Goal: Complete application form: Complete application form

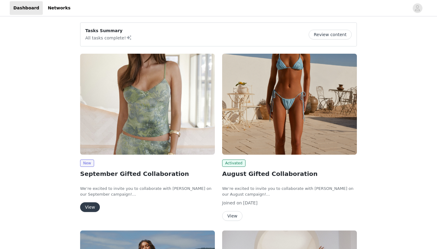
click at [90, 205] on button "View" at bounding box center [90, 208] width 20 height 10
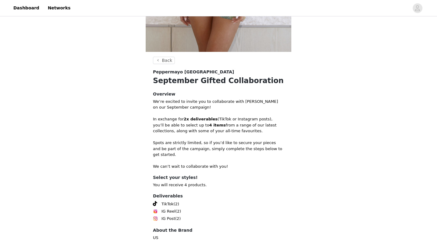
scroll to position [211, 0]
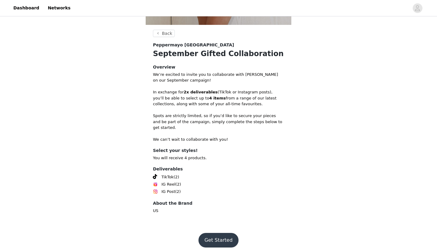
click at [208, 233] on button "Get Started" at bounding box center [219, 240] width 40 height 15
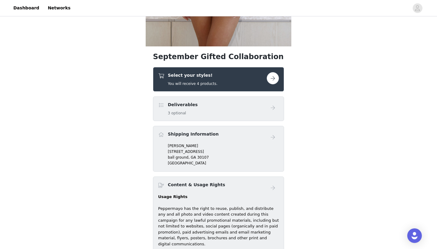
scroll to position [194, 0]
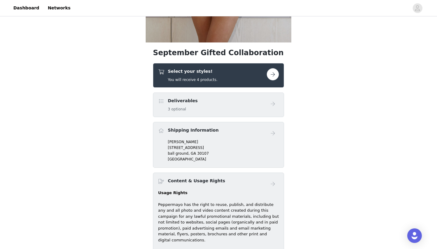
click at [271, 73] on button "button" at bounding box center [273, 74] width 12 height 12
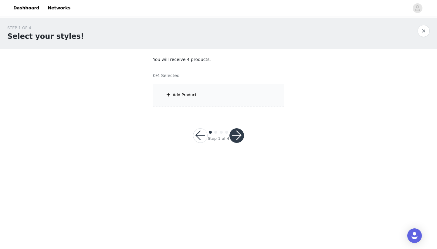
click at [206, 97] on div "Add Product" at bounding box center [218, 95] width 131 height 23
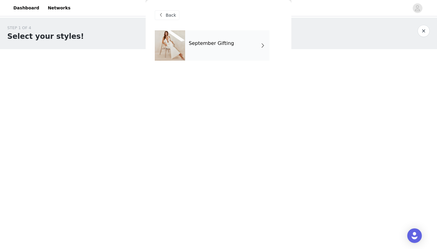
click at [182, 39] on div at bounding box center [170, 45] width 30 height 30
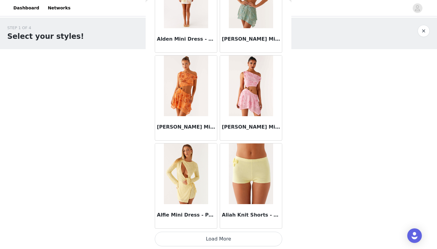
scroll to position [680, 0]
click at [215, 239] on button "Load More" at bounding box center [219, 239] width 128 height 15
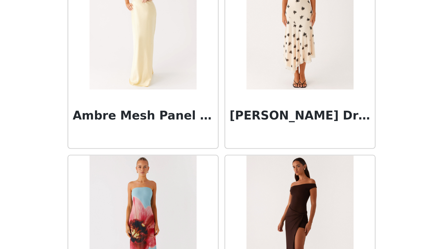
scroll to position [1561, 0]
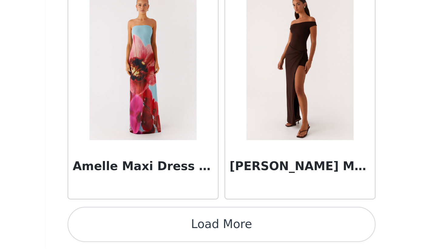
click at [217, 240] on button "Load More" at bounding box center [219, 239] width 128 height 15
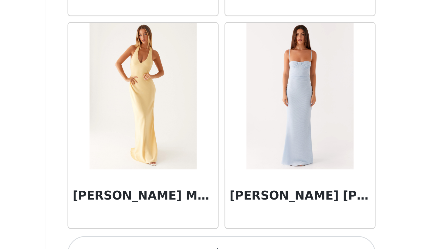
scroll to position [2442, 0]
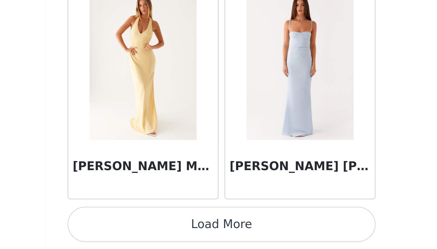
click at [217, 240] on button "Load More" at bounding box center [219, 239] width 128 height 15
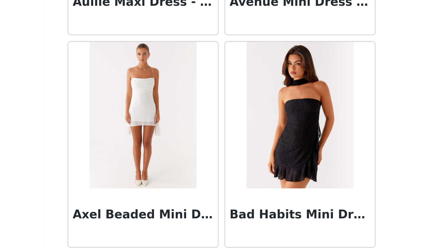
scroll to position [3322, 0]
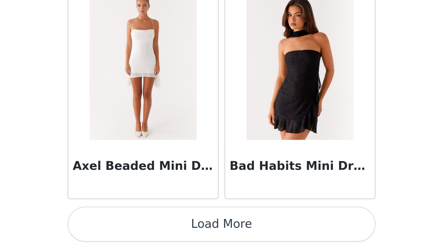
click at [217, 238] on button "Load More" at bounding box center [219, 239] width 128 height 15
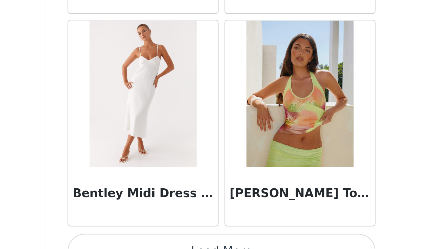
scroll to position [4203, 0]
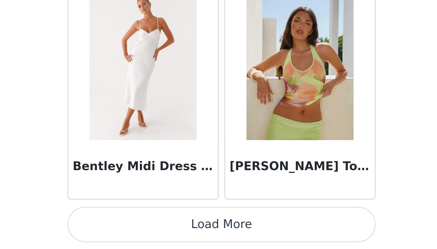
click at [218, 237] on button "Load More" at bounding box center [219, 239] width 128 height 15
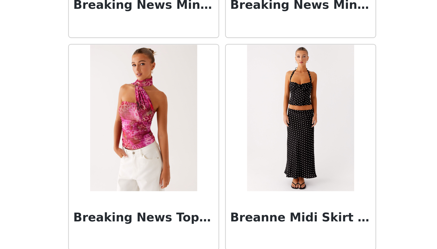
scroll to position [5084, 0]
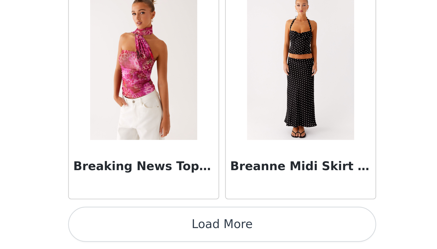
click at [217, 239] on button "Load More" at bounding box center [219, 239] width 128 height 15
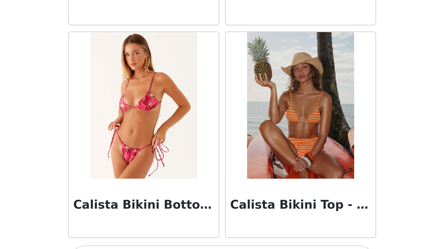
scroll to position [5965, 0]
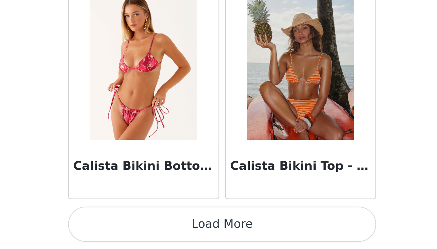
click at [220, 238] on button "Load More" at bounding box center [219, 239] width 128 height 15
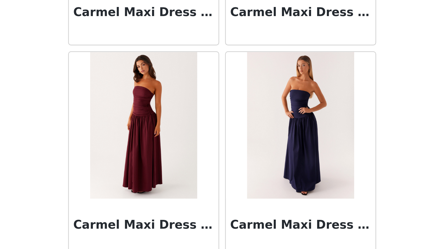
scroll to position [6845, 0]
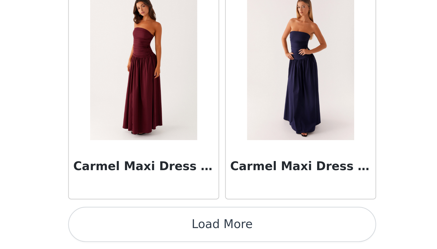
click at [219, 239] on button "Load More" at bounding box center [219, 239] width 128 height 15
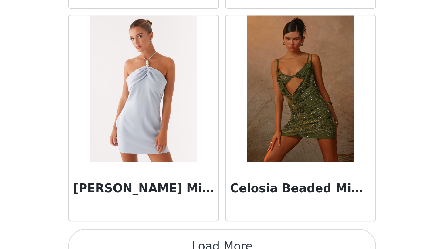
scroll to position [7726, 0]
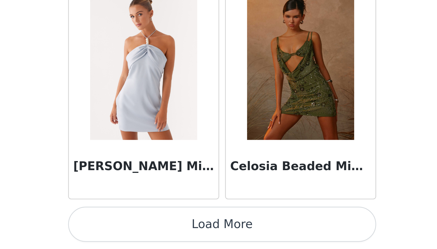
click at [218, 240] on button "Load More" at bounding box center [219, 239] width 128 height 15
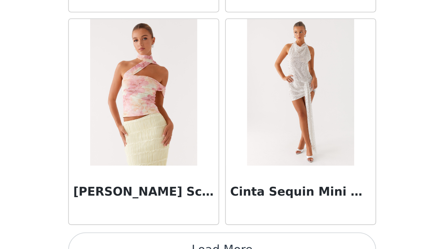
scroll to position [8607, 0]
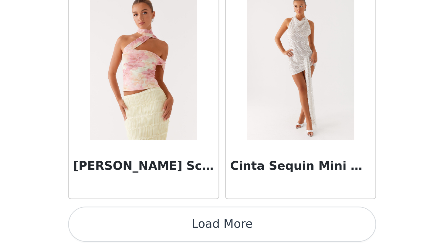
click at [218, 236] on button "Load More" at bounding box center [219, 239] width 128 height 15
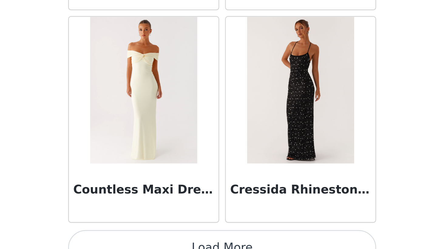
scroll to position [9488, 0]
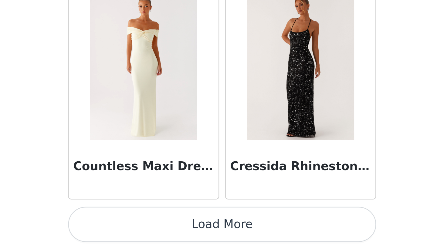
click at [218, 237] on button "Load More" at bounding box center [219, 239] width 128 height 15
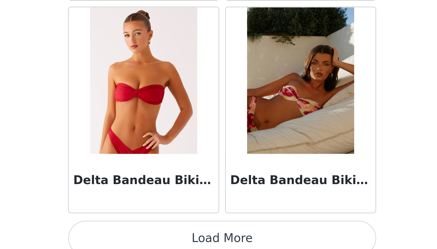
scroll to position [10368, 0]
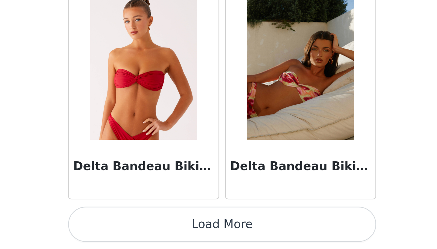
click at [216, 238] on button "Load More" at bounding box center [219, 239] width 128 height 15
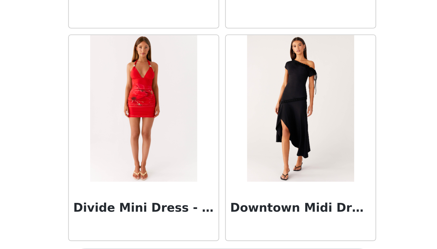
scroll to position [11249, 0]
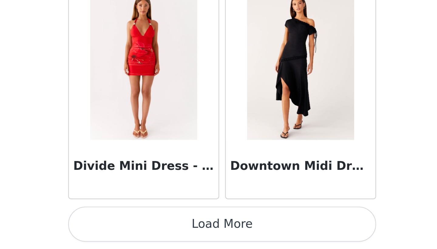
click at [218, 239] on button "Load More" at bounding box center [219, 239] width 128 height 15
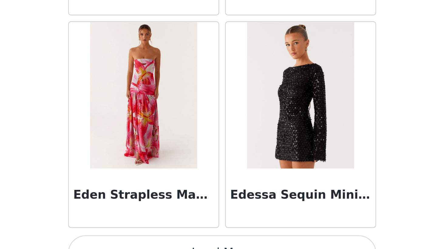
scroll to position [12130, 0]
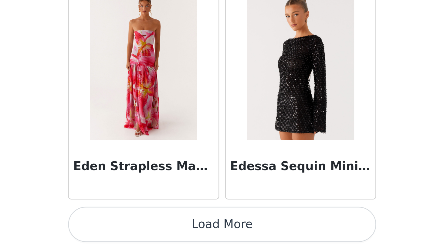
click at [218, 241] on button "Load More" at bounding box center [219, 239] width 128 height 15
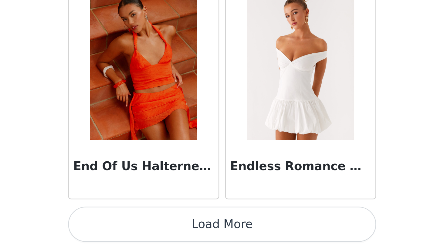
scroll to position [13011, 0]
click at [218, 241] on button "Load More" at bounding box center [219, 239] width 128 height 15
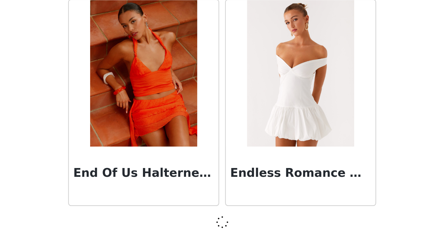
scroll to position [13008, 0]
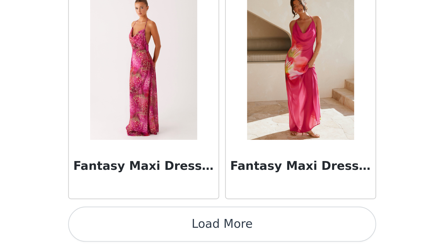
click at [218, 241] on button "Load More" at bounding box center [219, 239] width 128 height 15
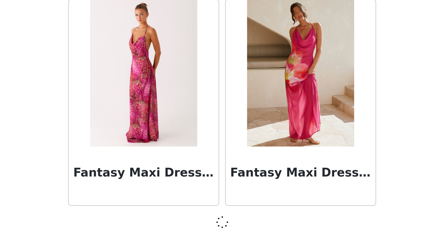
scroll to position [13889, 0]
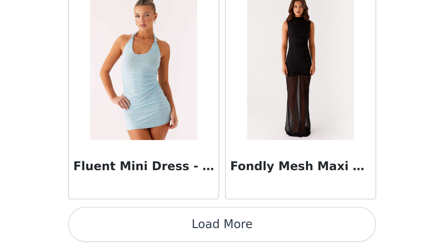
click at [218, 241] on button "Load More" at bounding box center [219, 239] width 128 height 15
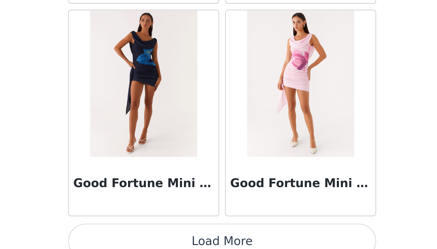
scroll to position [15653, 0]
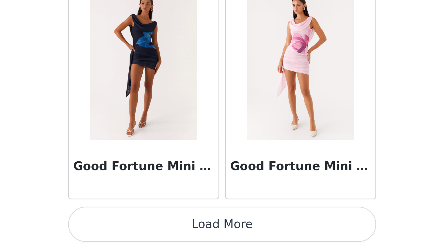
click at [218, 234] on button "Load More" at bounding box center [219, 239] width 128 height 15
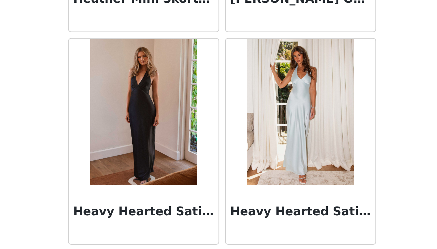
scroll to position [16534, 0]
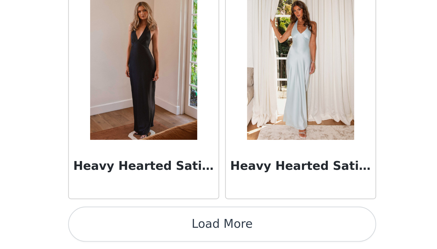
click at [217, 238] on button "Load More" at bounding box center [219, 239] width 128 height 15
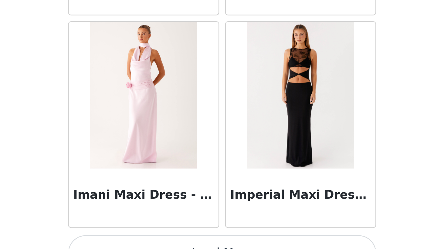
scroll to position [17415, 0]
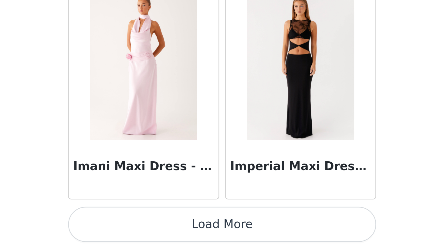
click at [217, 239] on button "Load More" at bounding box center [219, 239] width 128 height 15
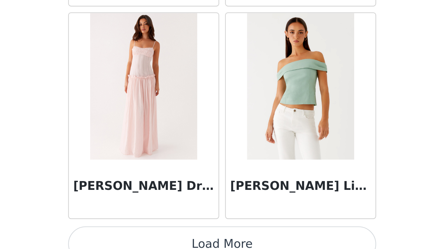
scroll to position [18287, 0]
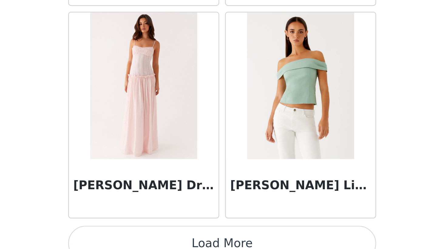
click at [216, 246] on button "Load More" at bounding box center [219, 247] width 128 height 15
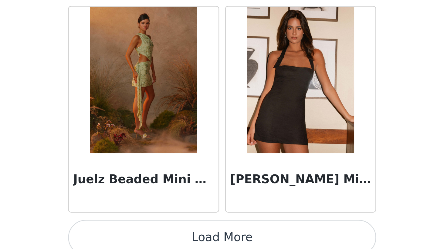
scroll to position [19176, 0]
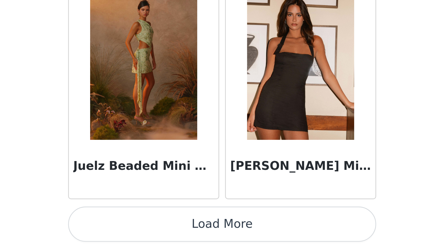
click at [219, 238] on button "Load More" at bounding box center [219, 239] width 128 height 15
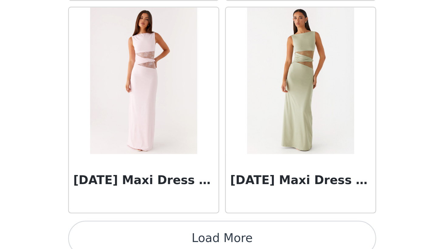
scroll to position [20057, 0]
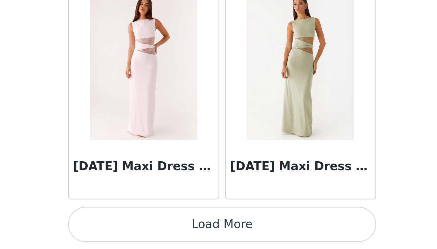
click at [217, 236] on button "Load More" at bounding box center [219, 239] width 128 height 15
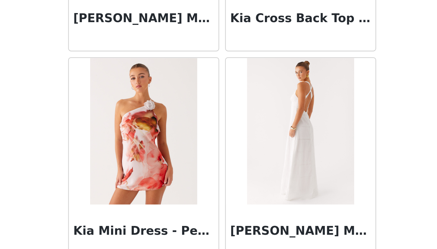
scroll to position [20938, 0]
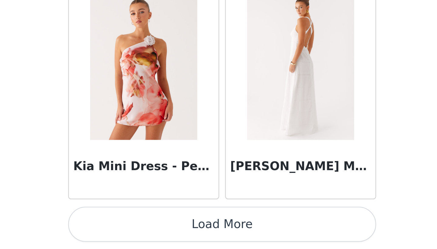
click at [217, 240] on button "Load More" at bounding box center [219, 239] width 128 height 15
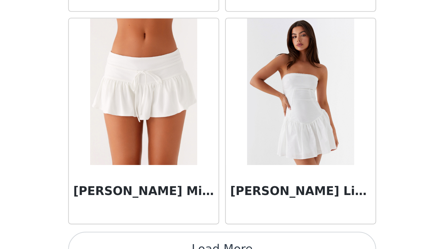
scroll to position [21818, 0]
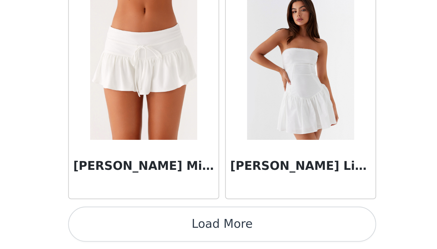
click at [218, 239] on button "Load More" at bounding box center [219, 239] width 128 height 15
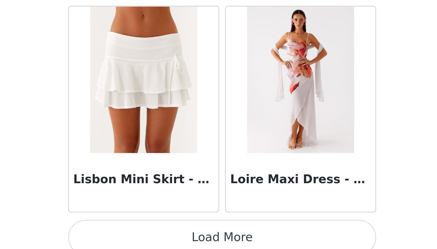
scroll to position [22699, 0]
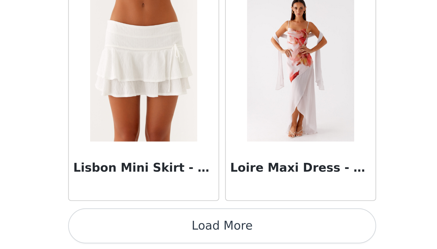
click at [218, 239] on button "Load More" at bounding box center [219, 239] width 128 height 15
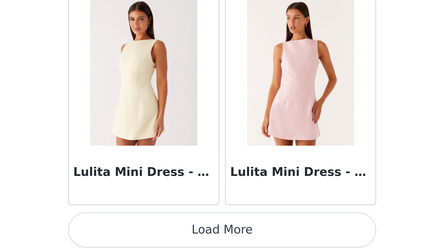
scroll to position [23580, 0]
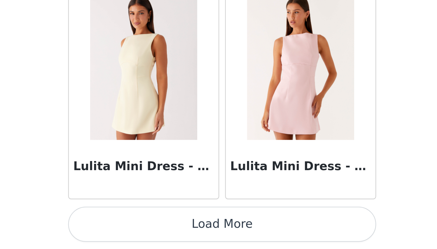
click at [217, 238] on button "Load More" at bounding box center [219, 239] width 128 height 15
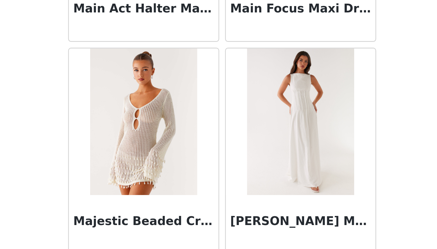
scroll to position [24461, 0]
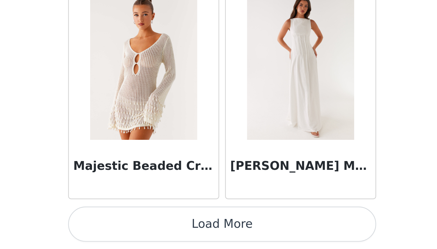
click at [218, 239] on button "Load More" at bounding box center [219, 239] width 128 height 15
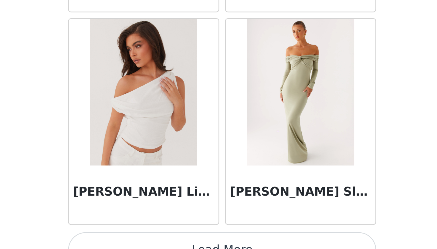
scroll to position [25341, 0]
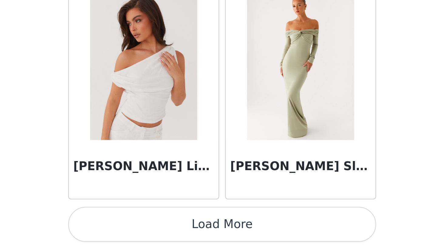
click at [218, 239] on button "Load More" at bounding box center [219, 239] width 128 height 15
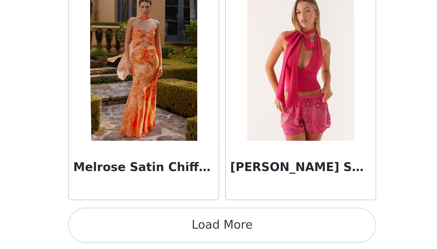
scroll to position [26222, 0]
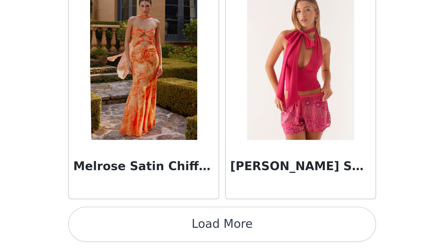
click at [217, 236] on button "Load More" at bounding box center [219, 239] width 128 height 15
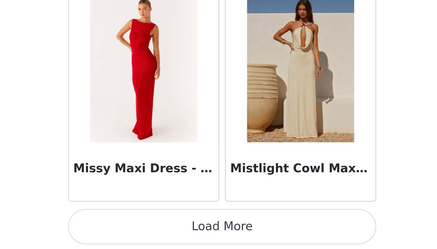
scroll to position [27103, 0]
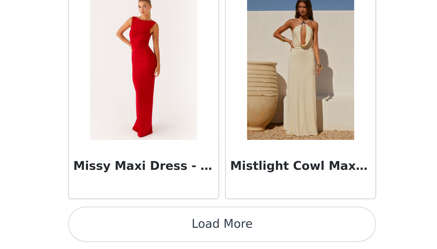
click at [217, 238] on button "Load More" at bounding box center [219, 239] width 128 height 15
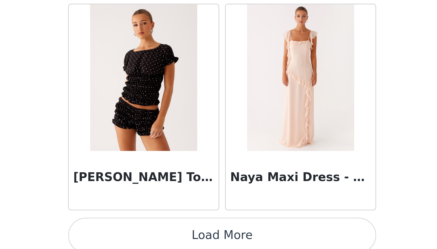
scroll to position [27984, 0]
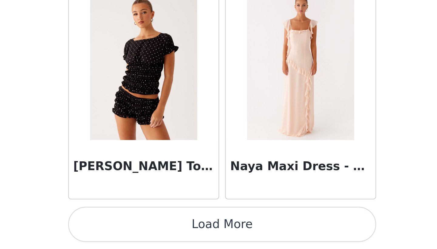
click at [217, 238] on button "Load More" at bounding box center [219, 239] width 128 height 15
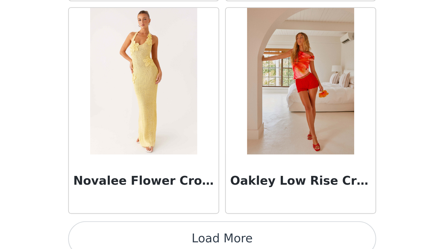
scroll to position [28865, 0]
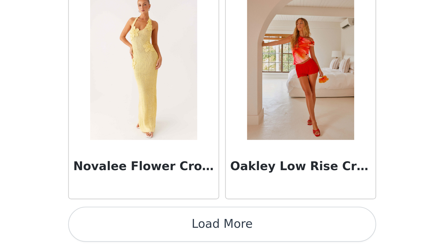
click at [218, 240] on button "Load More" at bounding box center [219, 239] width 128 height 15
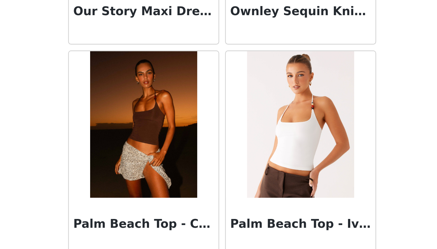
scroll to position [29745, 0]
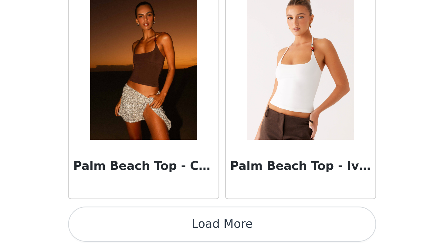
click at [219, 241] on button "Load More" at bounding box center [219, 239] width 128 height 15
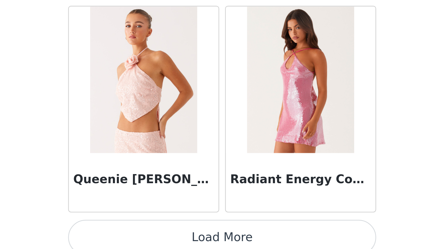
scroll to position [30626, 0]
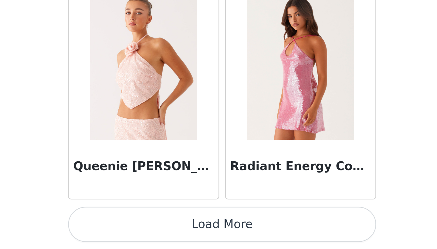
click at [216, 239] on button "Load More" at bounding box center [219, 239] width 128 height 15
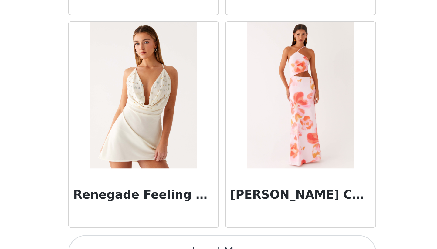
scroll to position [31507, 0]
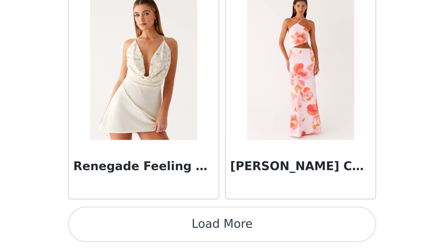
click at [217, 236] on button "Load More" at bounding box center [219, 239] width 128 height 15
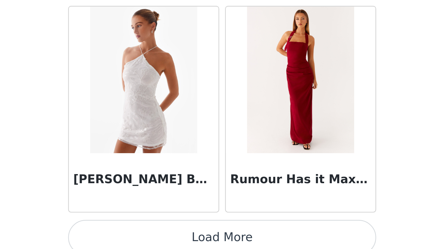
scroll to position [32382, 0]
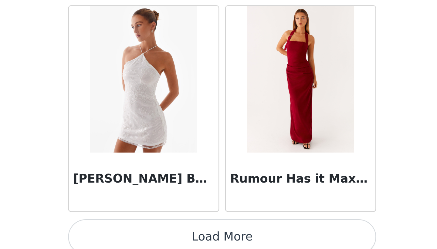
click at [218, 244] on button "Load More" at bounding box center [219, 244] width 128 height 15
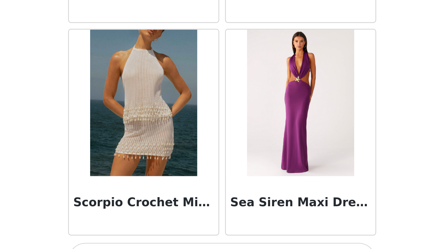
scroll to position [33268, 0]
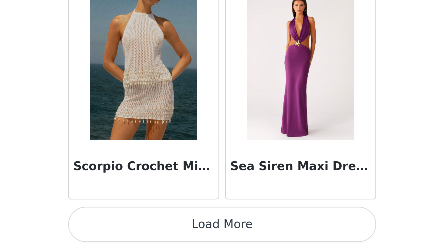
click at [219, 241] on button "Load More" at bounding box center [219, 239] width 128 height 15
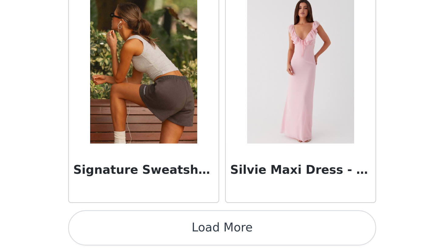
scroll to position [34149, 0]
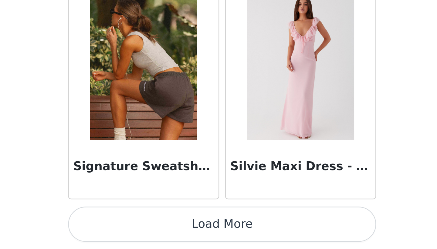
click at [218, 241] on button "Load More" at bounding box center [219, 239] width 128 height 15
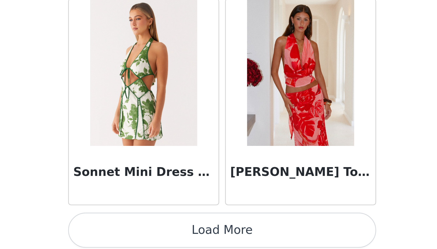
scroll to position [35030, 0]
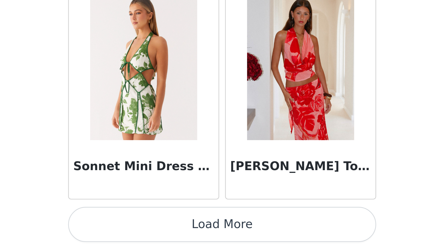
click at [219, 240] on button "Load More" at bounding box center [219, 239] width 128 height 15
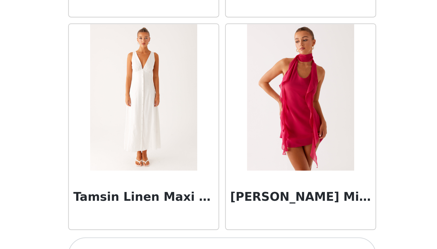
scroll to position [35911, 0]
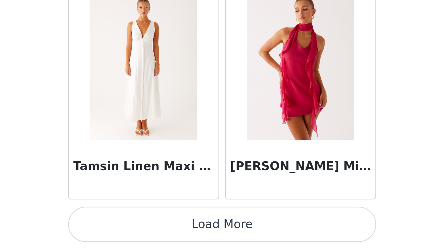
click at [218, 237] on button "Load More" at bounding box center [219, 239] width 128 height 15
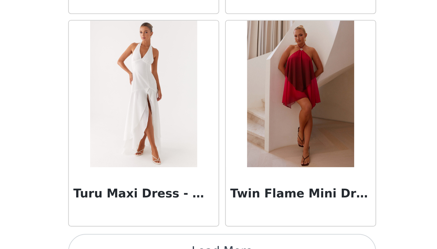
scroll to position [36791, 0]
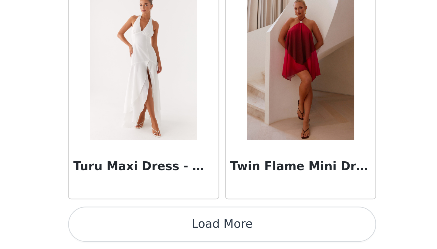
click at [217, 241] on button "Load More" at bounding box center [219, 239] width 128 height 15
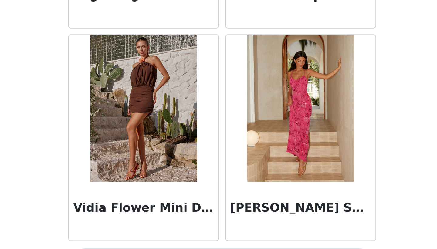
scroll to position [37672, 0]
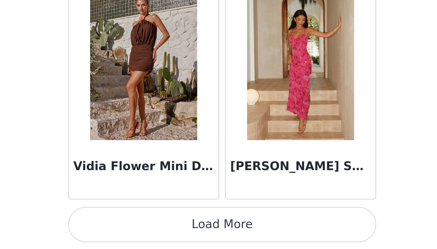
click at [218, 241] on button "Load More" at bounding box center [219, 239] width 128 height 15
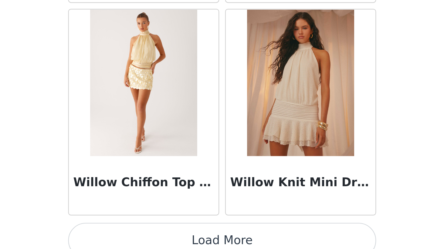
scroll to position [38548, 0]
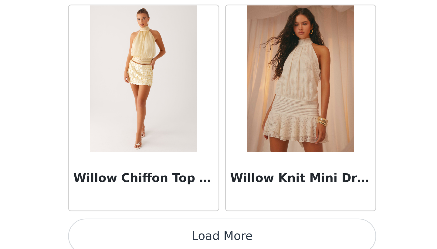
click at [217, 244] on button "Load More" at bounding box center [219, 244] width 128 height 15
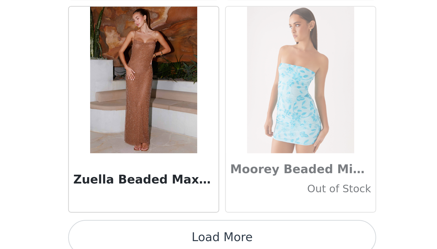
scroll to position [39434, 0]
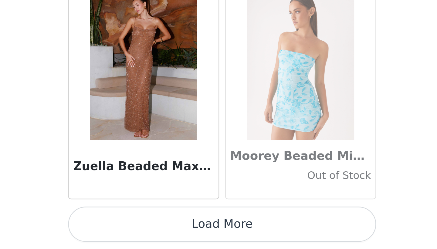
click at [216, 241] on button "Load More" at bounding box center [219, 239] width 128 height 15
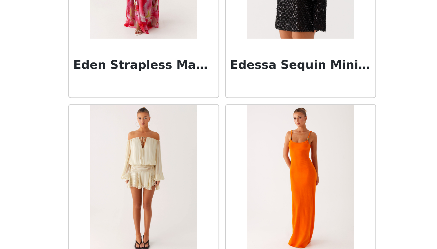
scroll to position [12184, 0]
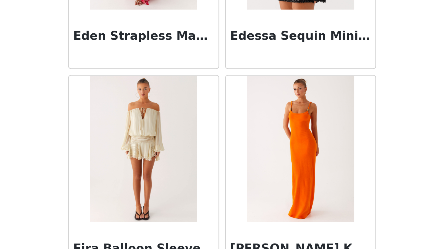
click at [190, 204] on img at bounding box center [186, 207] width 44 height 61
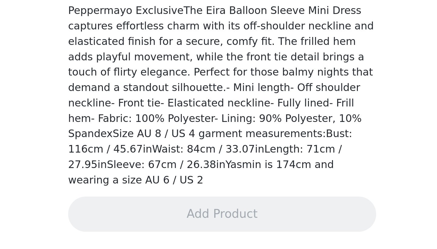
scroll to position [79, 0]
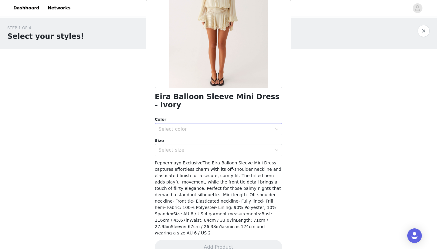
click at [177, 126] on div "Select color" at bounding box center [216, 129] width 114 height 6
click at [170, 135] on li "Ivory" at bounding box center [219, 135] width 128 height 10
click at [169, 147] on div "Select size" at bounding box center [216, 150] width 114 height 6
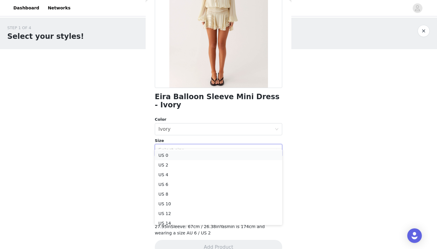
click at [167, 156] on li "US 0" at bounding box center [219, 156] width 128 height 10
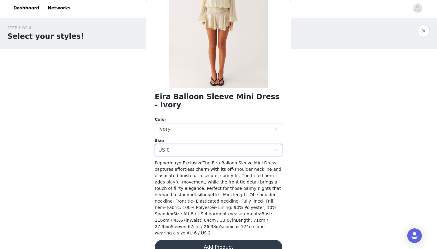
click at [214, 240] on button "Add Product" at bounding box center [219, 247] width 128 height 15
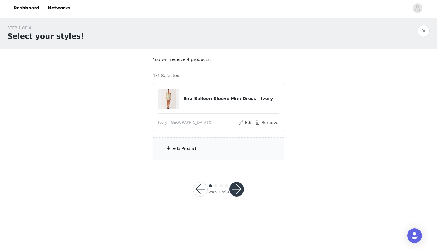
click at [199, 150] on div "Add Product" at bounding box center [218, 149] width 131 height 23
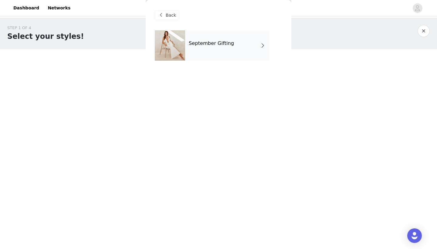
click at [206, 50] on div "September Gifting" at bounding box center [227, 45] width 84 height 30
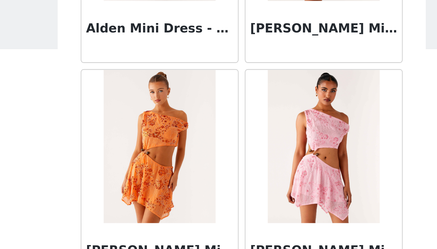
scroll to position [680, 0]
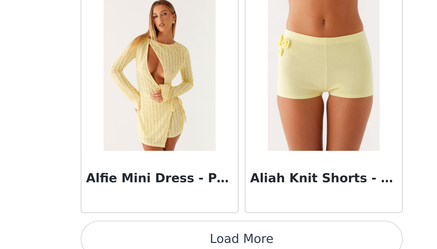
click at [211, 234] on button "Load More" at bounding box center [219, 239] width 128 height 15
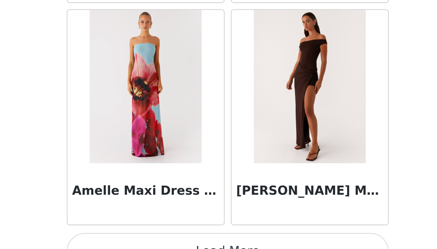
scroll to position [1561, 0]
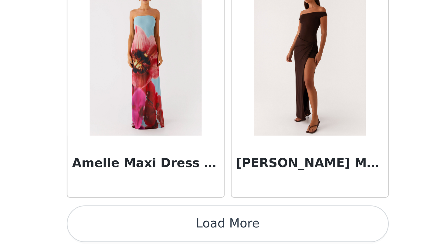
click at [217, 239] on button "Load More" at bounding box center [219, 239] width 128 height 15
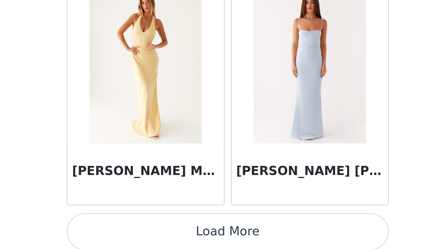
scroll to position [2442, 0]
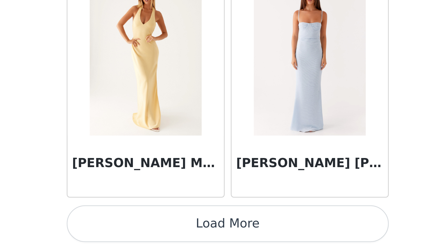
click at [217, 239] on button "Load More" at bounding box center [219, 239] width 128 height 15
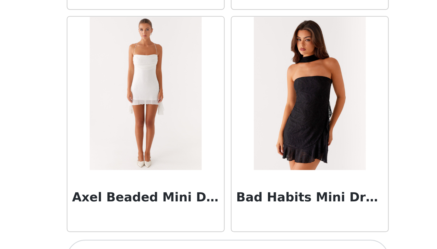
scroll to position [3322, 0]
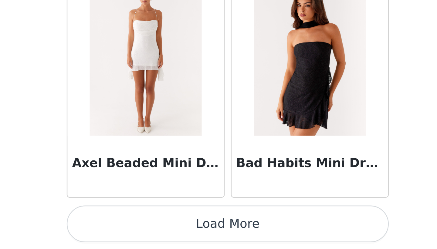
click at [220, 238] on button "Load More" at bounding box center [219, 239] width 128 height 15
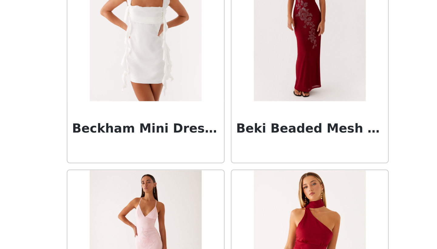
scroll to position [3691, 0]
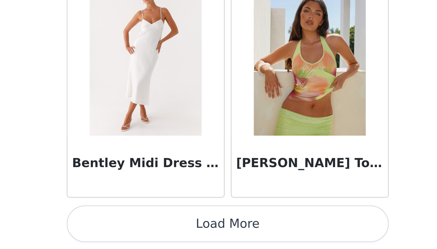
click at [220, 236] on button "Load More" at bounding box center [219, 239] width 128 height 15
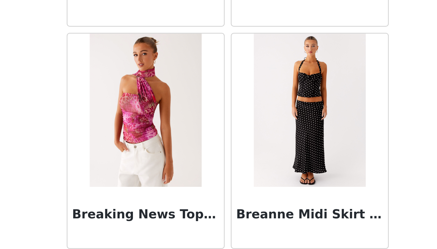
scroll to position [5084, 0]
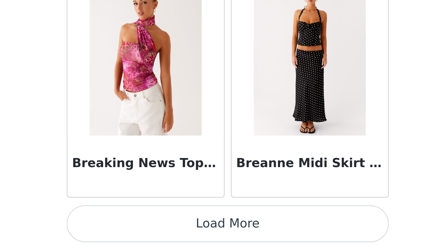
click at [217, 235] on button "Load More" at bounding box center [219, 239] width 128 height 15
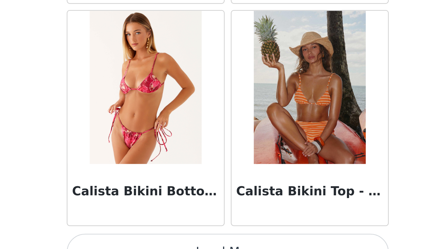
scroll to position [5965, 0]
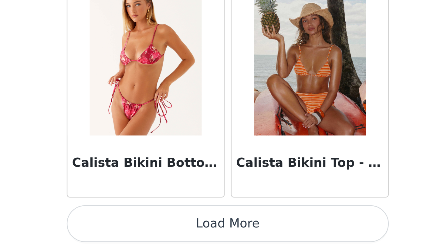
click at [218, 243] on button "Load More" at bounding box center [219, 239] width 128 height 15
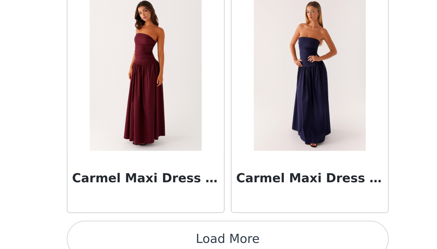
scroll to position [6845, 0]
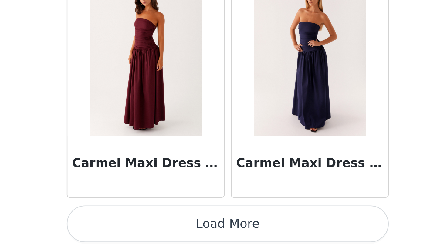
click at [217, 236] on button "Load More" at bounding box center [219, 239] width 128 height 15
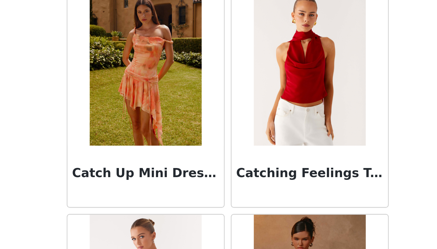
scroll to position [7636, 0]
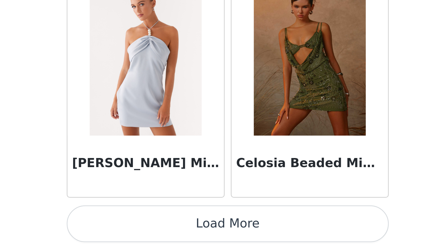
click at [218, 238] on button "Load More" at bounding box center [219, 239] width 128 height 15
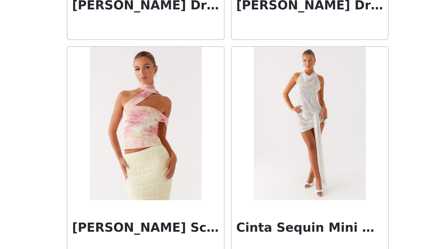
scroll to position [8607, 0]
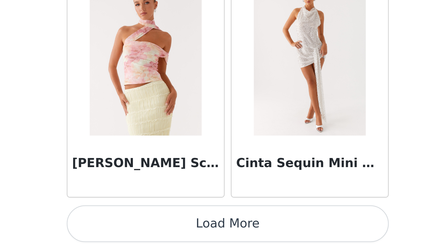
click at [218, 238] on button "Load More" at bounding box center [219, 239] width 128 height 15
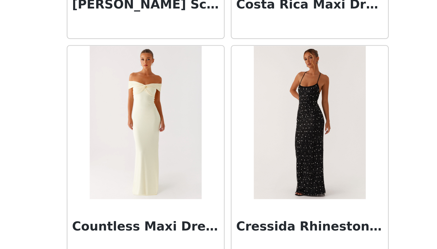
scroll to position [9488, 0]
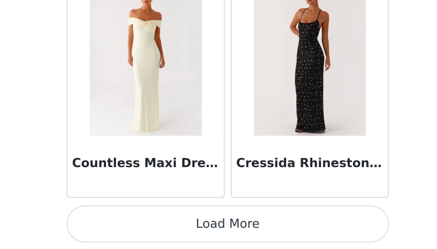
click at [217, 239] on button "Load More" at bounding box center [219, 239] width 128 height 15
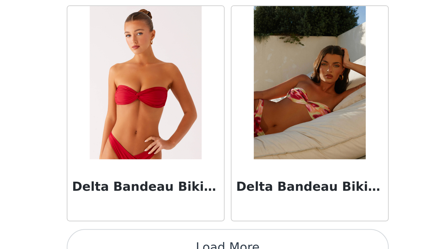
scroll to position [10368, 0]
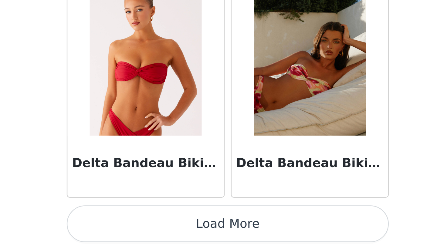
click at [217, 239] on button "Load More" at bounding box center [219, 239] width 128 height 15
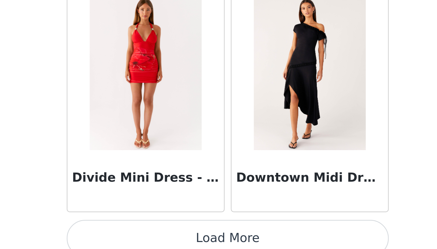
scroll to position [11249, 0]
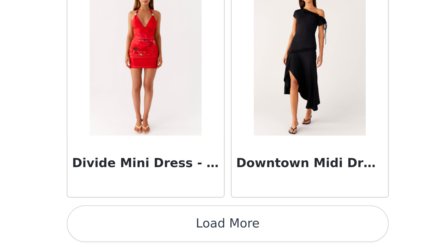
click at [217, 238] on button "Load More" at bounding box center [219, 239] width 128 height 15
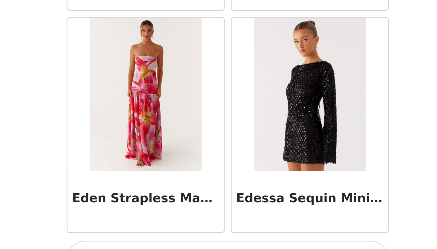
scroll to position [12130, 0]
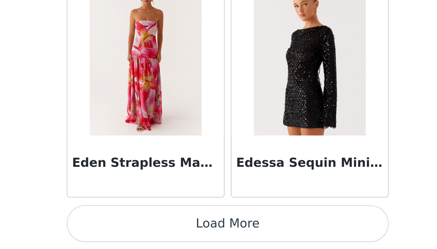
click at [219, 239] on button "Load More" at bounding box center [219, 239] width 128 height 15
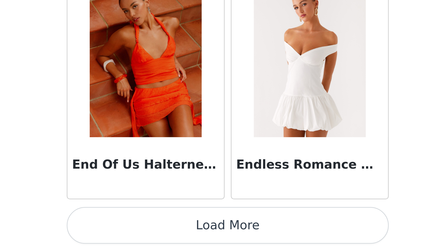
scroll to position [13011, 0]
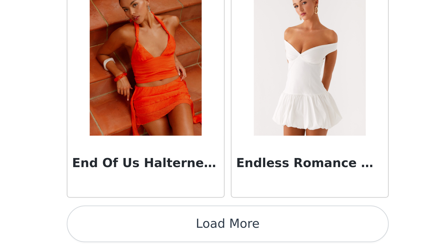
click at [218, 241] on button "Load More" at bounding box center [219, 239] width 128 height 15
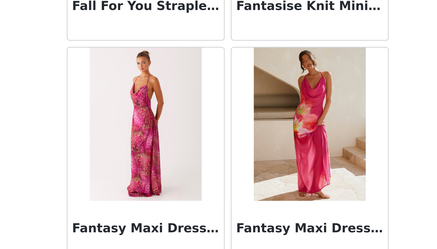
scroll to position [13891, 0]
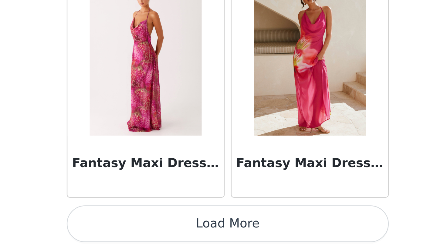
click at [217, 238] on button "Load More" at bounding box center [219, 239] width 128 height 15
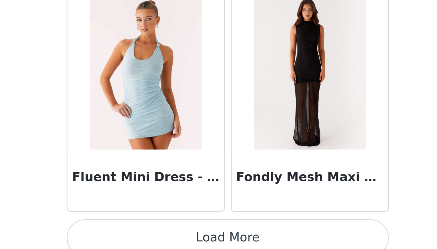
scroll to position [14772, 0]
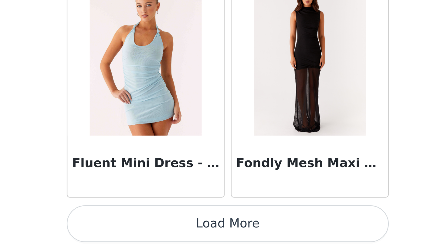
click at [218, 239] on button "Load More" at bounding box center [219, 239] width 128 height 15
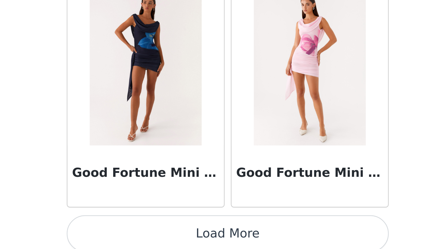
scroll to position [15653, 0]
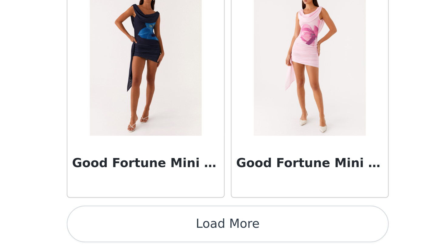
click at [218, 239] on button "Load More" at bounding box center [219, 239] width 128 height 15
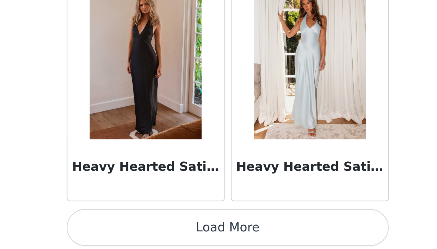
scroll to position [16534, 0]
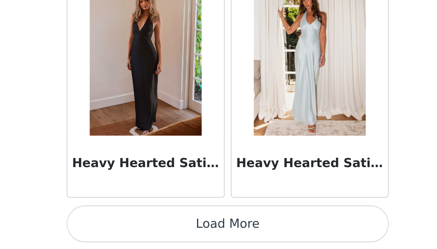
click at [217, 238] on button "Load More" at bounding box center [219, 239] width 128 height 15
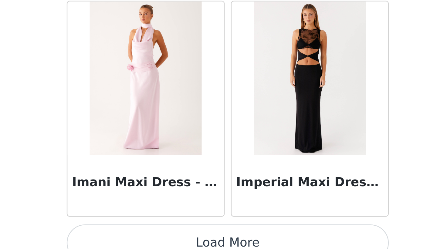
scroll to position [17415, 0]
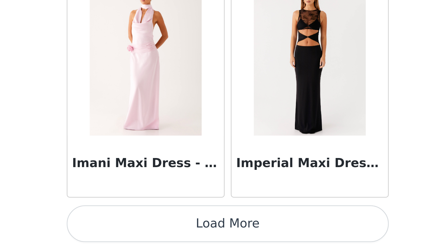
click at [218, 240] on button "Load More" at bounding box center [219, 239] width 128 height 15
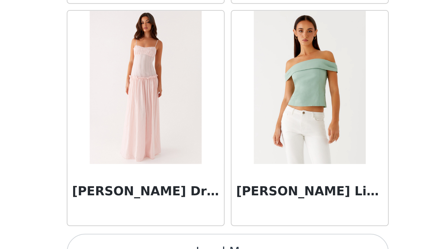
scroll to position [18295, 0]
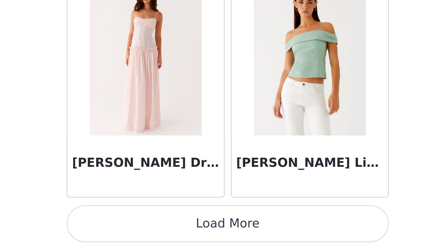
click at [218, 239] on button "Load More" at bounding box center [219, 239] width 128 height 15
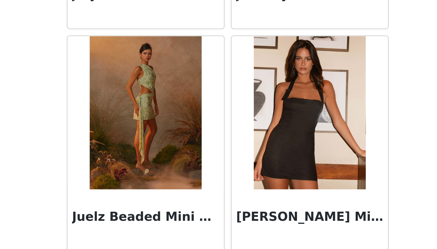
scroll to position [19176, 0]
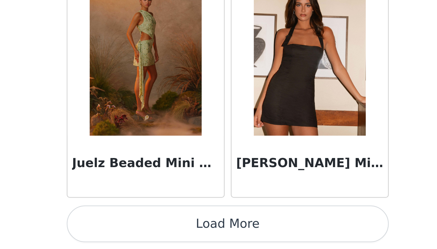
click at [216, 238] on button "Load More" at bounding box center [219, 239] width 128 height 15
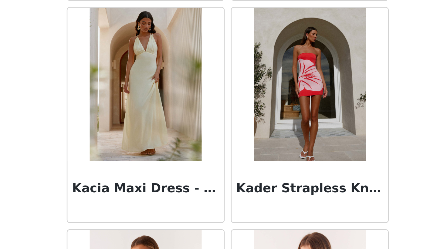
scroll to position [19431, 0]
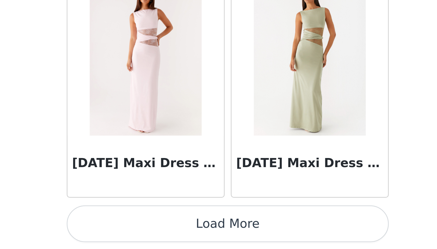
click at [216, 238] on button "Load More" at bounding box center [219, 239] width 128 height 15
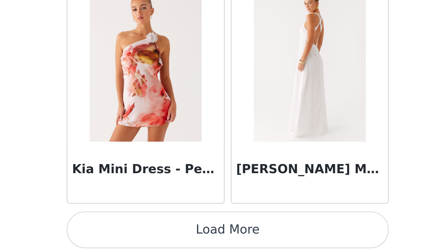
scroll to position [20938, 0]
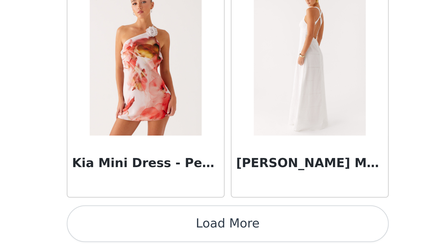
click at [216, 238] on button "Load More" at bounding box center [219, 239] width 128 height 15
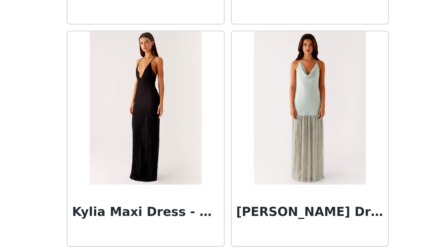
scroll to position [21361, 0]
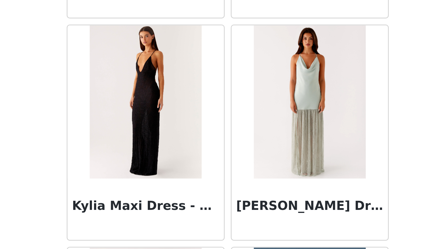
click at [185, 214] on img at bounding box center [186, 190] width 44 height 61
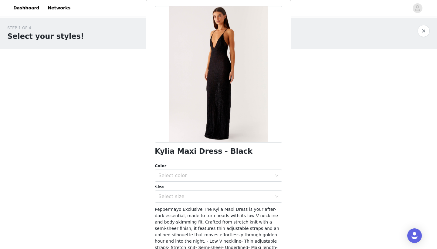
scroll to position [0, 0]
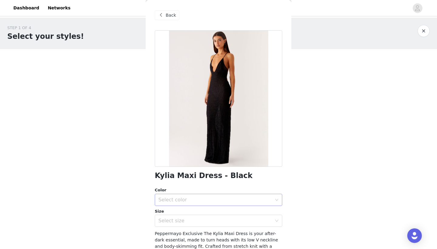
click at [186, 202] on div "Select color" at bounding box center [216, 200] width 114 height 6
click at [180, 215] on li "Black" at bounding box center [219, 214] width 128 height 10
click at [179, 222] on div "Select size" at bounding box center [216, 221] width 114 height 6
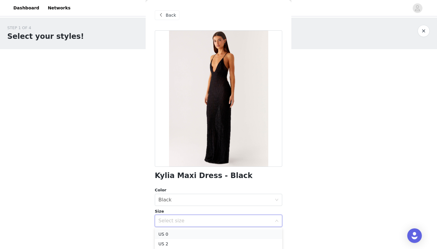
click at [167, 235] on li "US 0" at bounding box center [219, 235] width 128 height 10
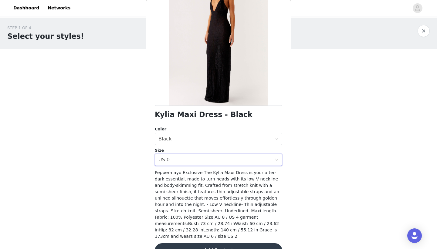
scroll to position [72, 0]
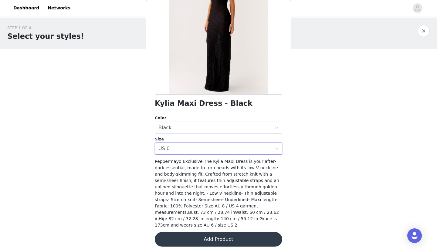
click at [212, 238] on button "Add Product" at bounding box center [219, 239] width 128 height 15
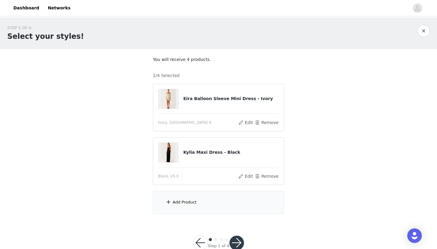
click at [190, 202] on div "Add Product" at bounding box center [185, 203] width 24 height 6
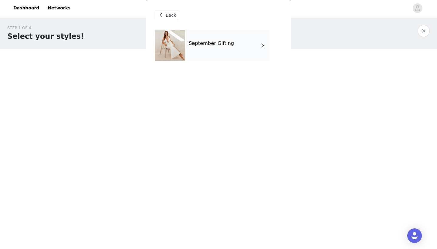
click at [210, 52] on div "September Gifting" at bounding box center [227, 45] width 84 height 30
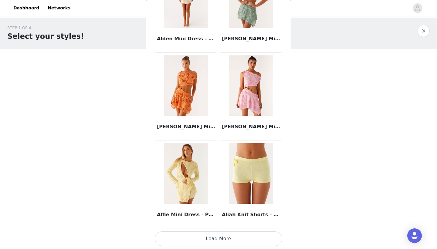
scroll to position [16, 0]
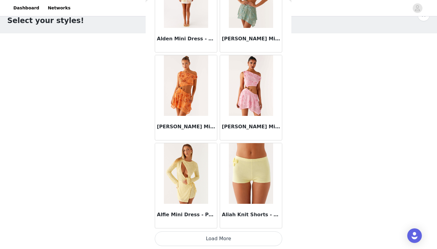
click at [217, 239] on button "Load More" at bounding box center [219, 239] width 128 height 15
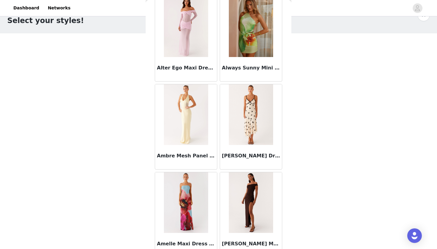
scroll to position [1561, 0]
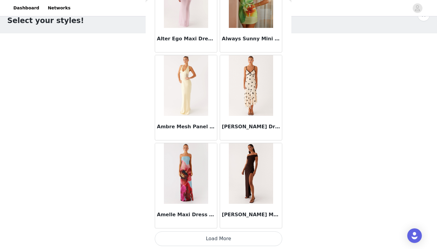
click at [217, 239] on button "Load More" at bounding box center [219, 239] width 128 height 15
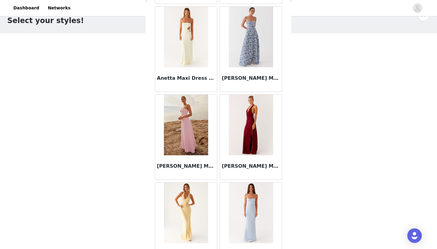
scroll to position [2442, 0]
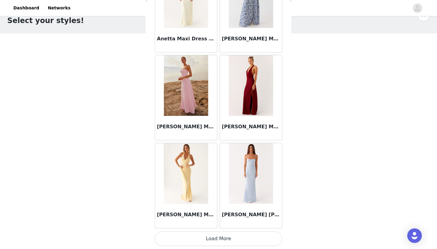
click at [217, 239] on button "Load More" at bounding box center [219, 239] width 128 height 15
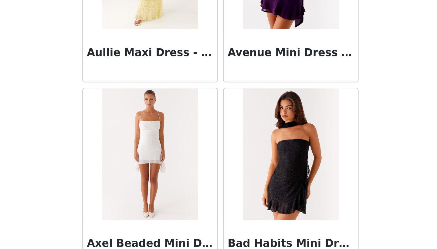
scroll to position [3322, 0]
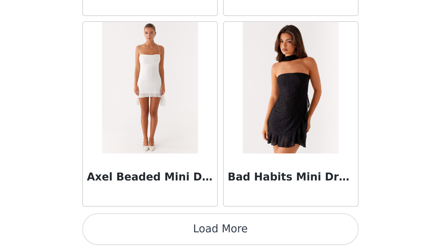
click at [215, 239] on button "Load More" at bounding box center [219, 239] width 128 height 15
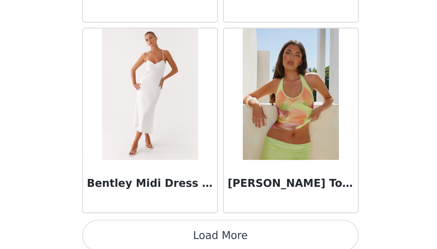
scroll to position [4201, 0]
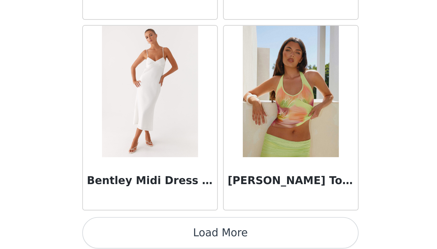
click at [217, 237] on button "Load More" at bounding box center [219, 241] width 128 height 15
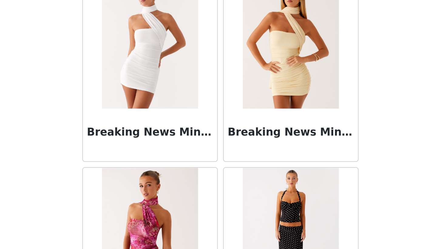
scroll to position [5018, 0]
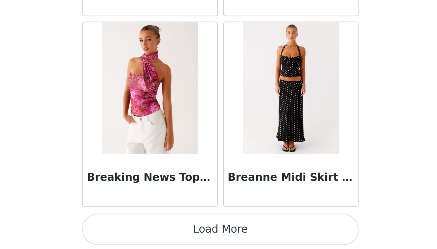
click at [217, 239] on button "Load More" at bounding box center [219, 240] width 128 height 15
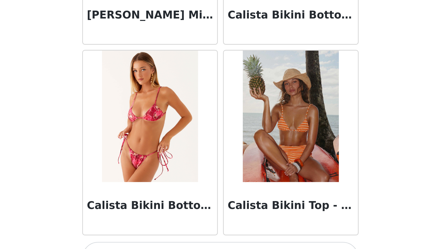
scroll to position [5965, 0]
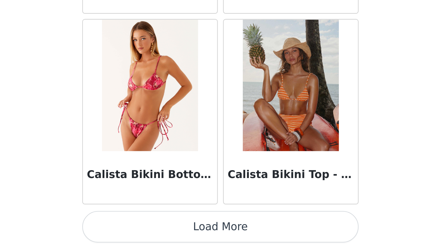
click at [217, 238] on button "Load More" at bounding box center [219, 239] width 128 height 15
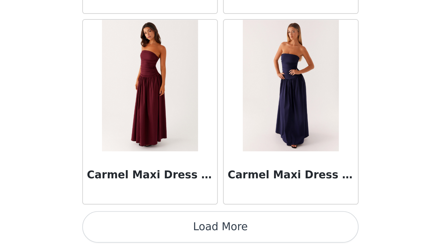
click at [217, 238] on button "Load More" at bounding box center [219, 239] width 128 height 15
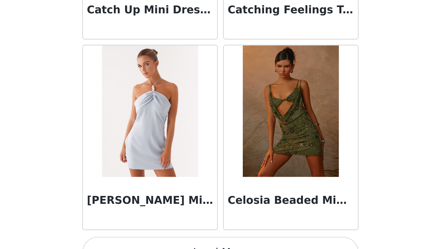
scroll to position [7726, 0]
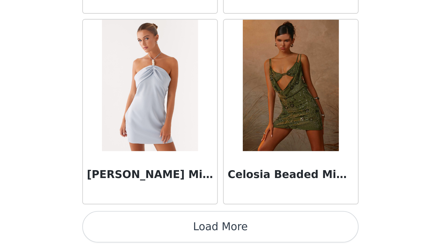
click at [217, 238] on button "Load More" at bounding box center [219, 239] width 128 height 15
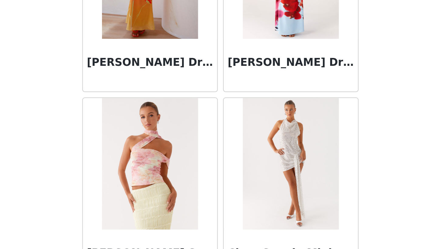
scroll to position [8607, 0]
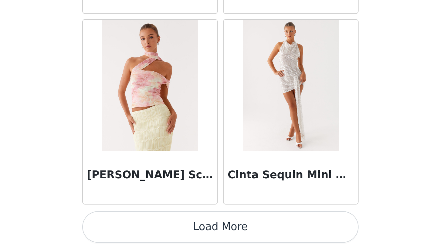
click at [217, 238] on button "Load More" at bounding box center [219, 239] width 128 height 15
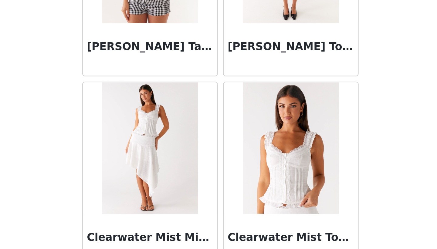
scroll to position [8943, 0]
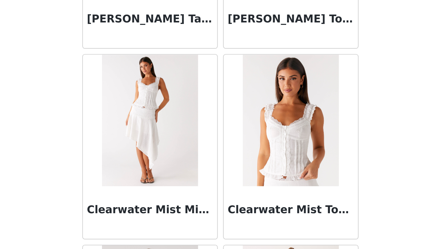
click at [184, 208] on img at bounding box center [186, 189] width 44 height 61
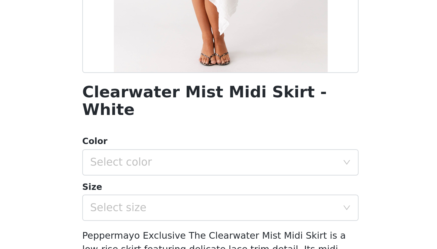
scroll to position [44, 0]
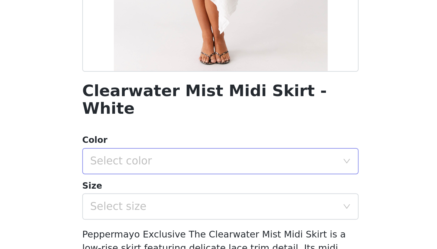
click at [185, 162] on div "Select color" at bounding box center [216, 165] width 114 height 6
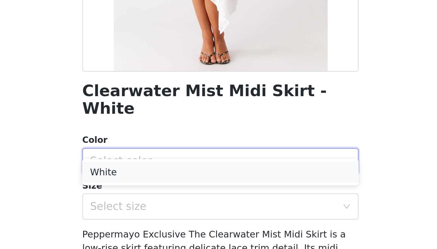
click at [175, 170] on li "White" at bounding box center [219, 170] width 128 height 10
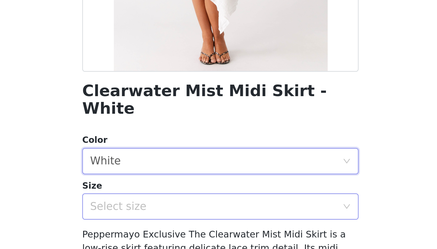
click at [172, 183] on div "Select size" at bounding box center [216, 186] width 114 height 6
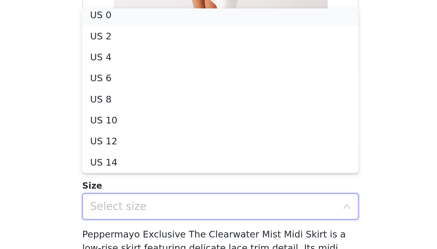
scroll to position [1, 0]
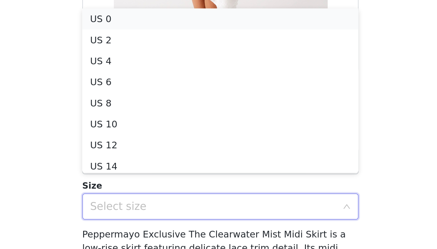
click at [168, 100] on li "US 0" at bounding box center [219, 99] width 128 height 10
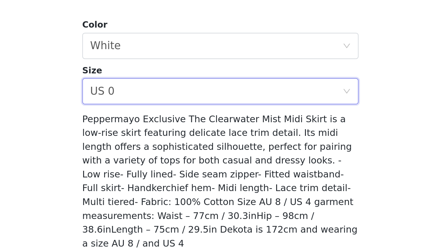
scroll to position [16, 0]
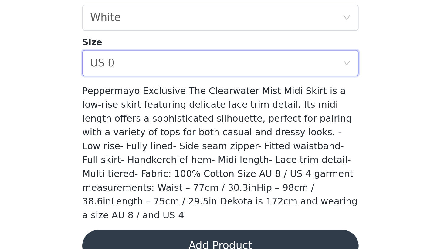
click at [209, 241] on button "Add Product" at bounding box center [219, 248] width 128 height 15
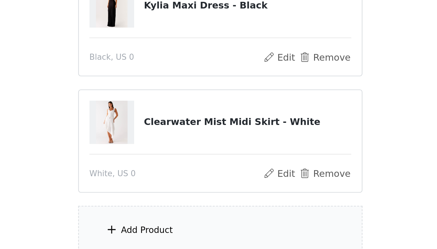
click at [207, 235] on div "Add Product" at bounding box center [218, 240] width 131 height 23
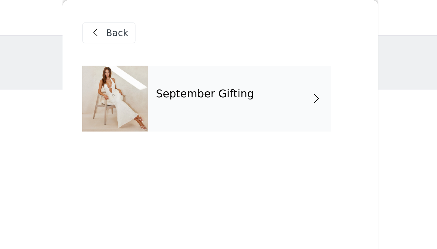
scroll to position [0, 0]
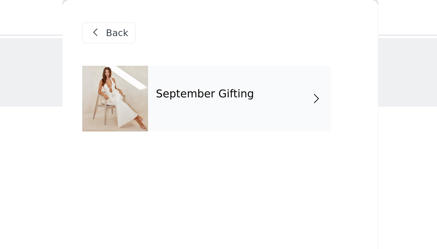
click at [211, 41] on h4 "September Gifting" at bounding box center [211, 43] width 45 height 5
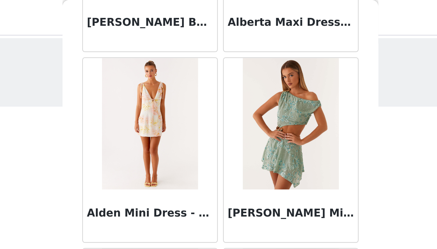
scroll to position [680, 0]
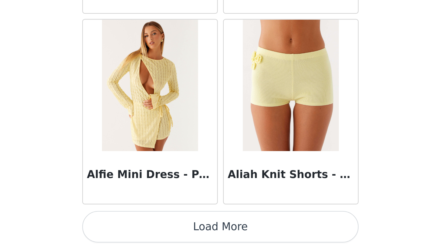
click at [217, 239] on button "Load More" at bounding box center [219, 239] width 128 height 15
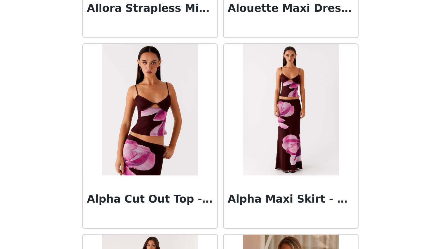
scroll to position [1561, 0]
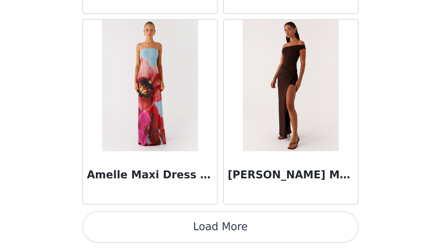
click at [218, 240] on button "Load More" at bounding box center [219, 239] width 128 height 15
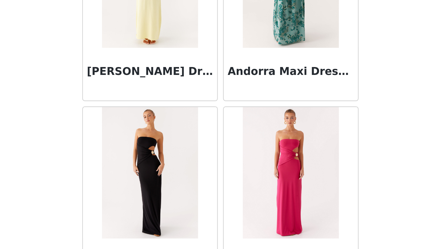
scroll to position [2442, 0]
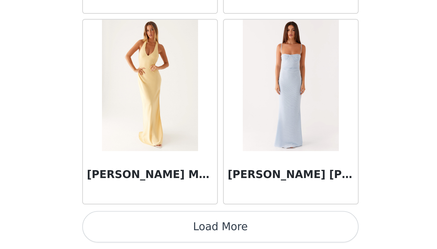
click at [217, 241] on button "Load More" at bounding box center [219, 239] width 128 height 15
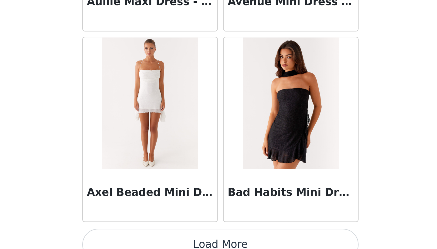
scroll to position [3322, 0]
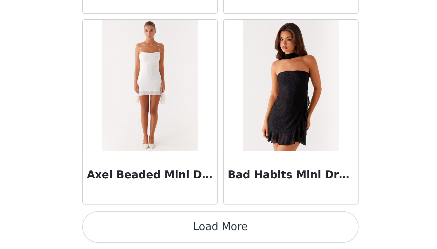
click at [217, 241] on button "Load More" at bounding box center [219, 239] width 128 height 15
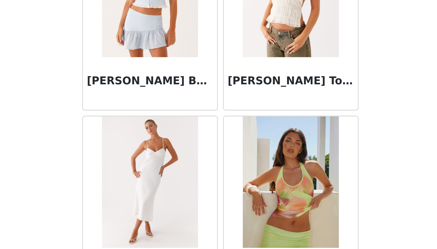
scroll to position [4203, 0]
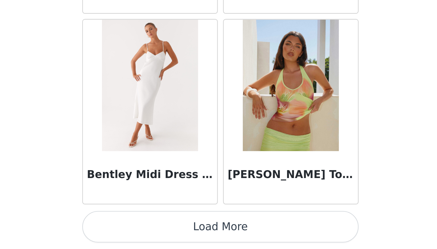
click at [218, 238] on button "Load More" at bounding box center [219, 239] width 128 height 15
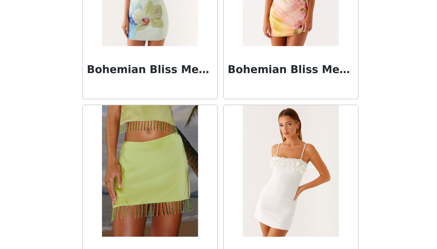
scroll to position [5084, 0]
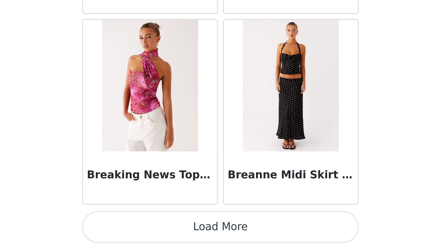
click at [217, 238] on button "Load More" at bounding box center [219, 239] width 128 height 15
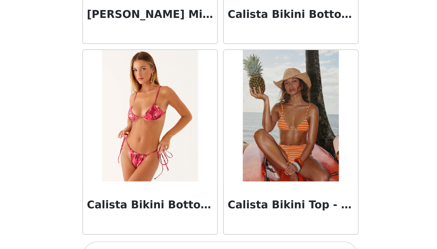
scroll to position [5965, 0]
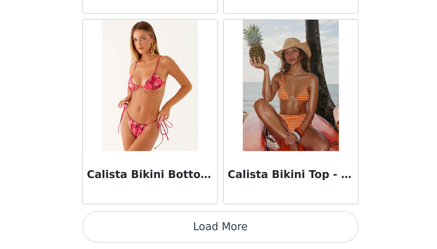
click at [217, 238] on button "Load More" at bounding box center [219, 239] width 128 height 15
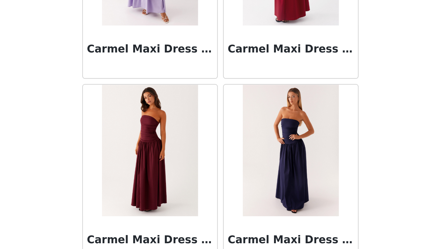
scroll to position [6845, 0]
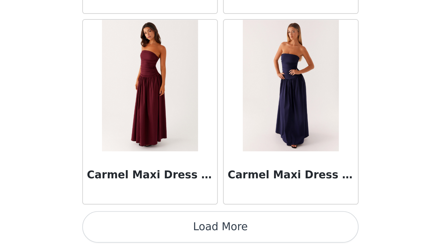
click at [217, 239] on button "Load More" at bounding box center [219, 239] width 128 height 15
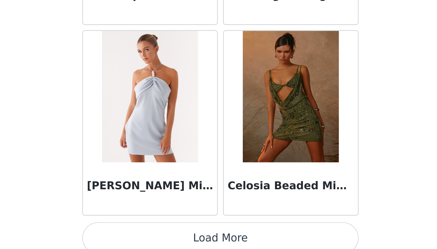
scroll to position [7726, 0]
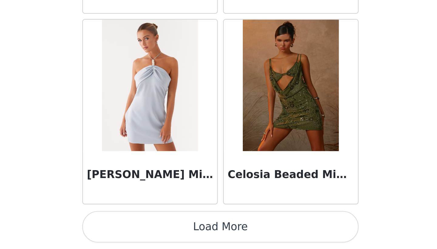
click at [217, 239] on button "Load More" at bounding box center [219, 239] width 128 height 15
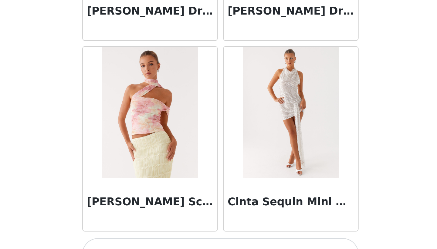
scroll to position [8607, 0]
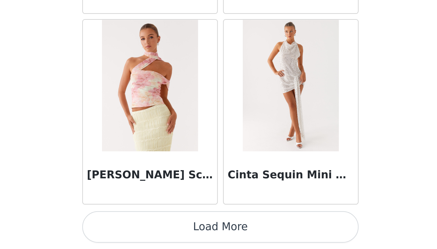
click at [217, 239] on button "Load More" at bounding box center [219, 239] width 128 height 15
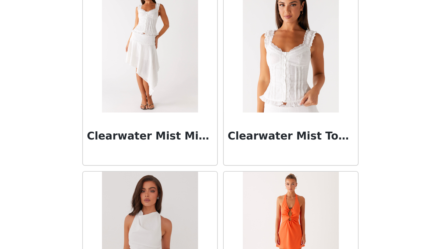
scroll to position [8979, 0]
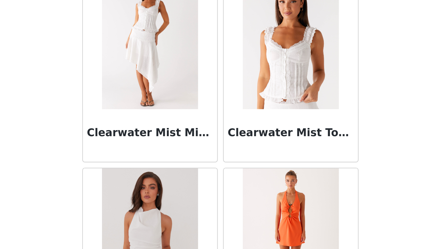
click at [246, 180] on img at bounding box center [251, 154] width 44 height 61
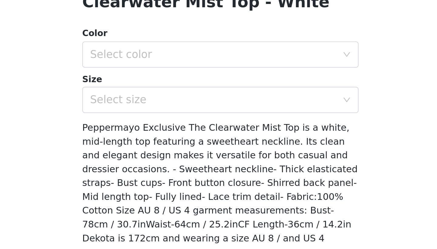
scroll to position [41, 0]
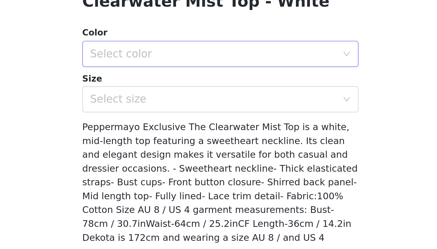
click at [203, 157] on div "Select color" at bounding box center [216, 159] width 114 height 6
click at [190, 172] on li "White" at bounding box center [219, 173] width 128 height 10
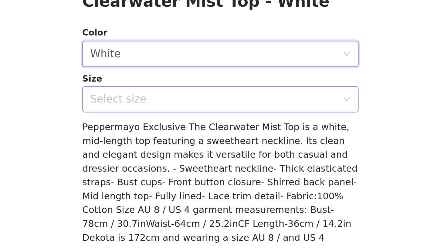
click at [189, 179] on div "Select size" at bounding box center [216, 180] width 114 height 6
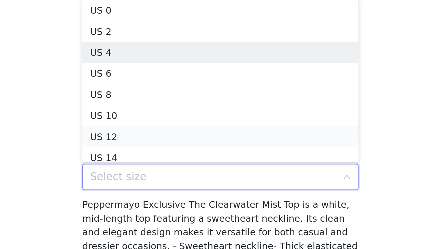
scroll to position [70, 0]
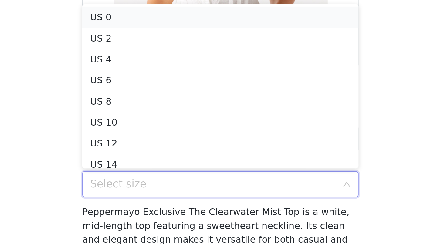
click at [181, 104] on li "US 0" at bounding box center [219, 103] width 128 height 10
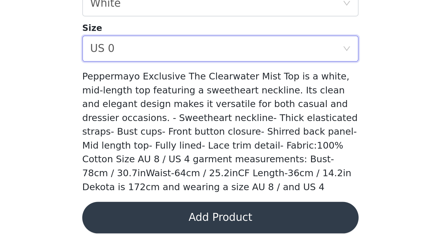
click at [214, 235] on button "Add Product" at bounding box center [219, 234] width 128 height 15
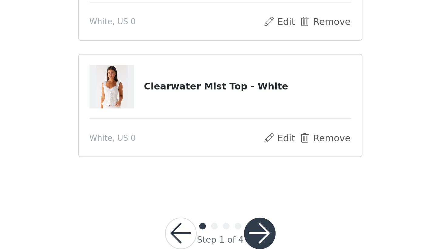
scroll to position [84, 0]
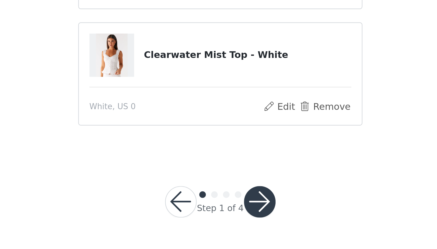
click at [234, 230] on button "button" at bounding box center [237, 227] width 15 height 15
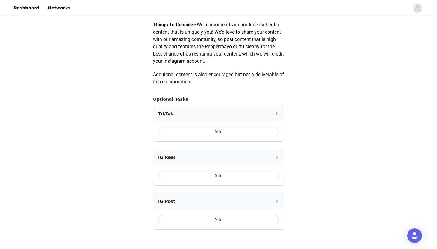
scroll to position [343, 0]
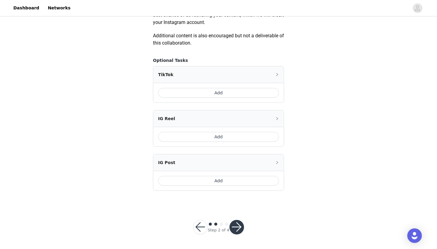
click at [237, 228] on button "button" at bounding box center [237, 227] width 15 height 15
click at [238, 222] on button "button" at bounding box center [237, 227] width 15 height 15
click at [220, 91] on button "Add" at bounding box center [218, 93] width 121 height 10
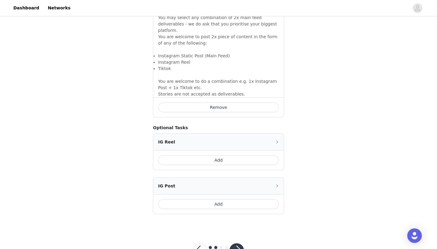
scroll to position [451, 0]
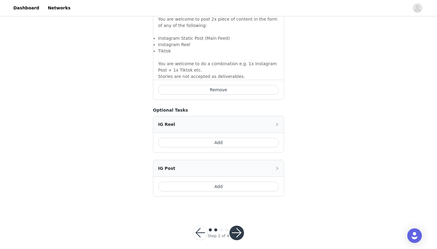
click at [235, 226] on button "button" at bounding box center [237, 233] width 15 height 15
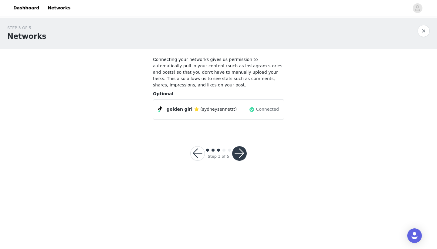
click at [199, 154] on button "button" at bounding box center [197, 153] width 15 height 15
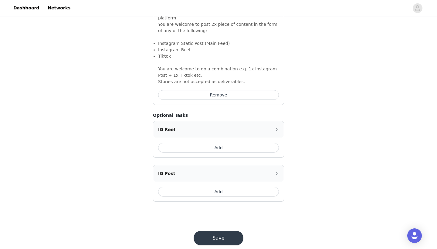
scroll to position [447, 0]
click at [217, 142] on button "Add" at bounding box center [218, 147] width 121 height 10
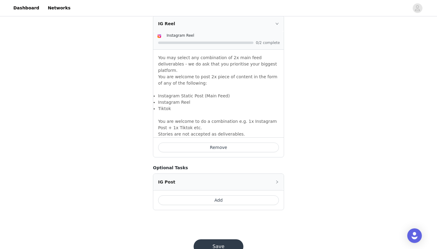
scroll to position [550, 0]
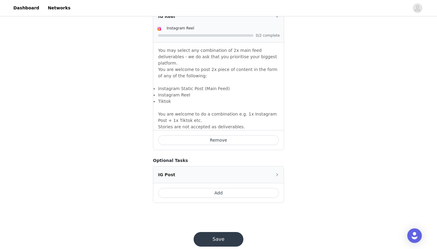
click at [227, 232] on button "Save" at bounding box center [219, 239] width 50 height 15
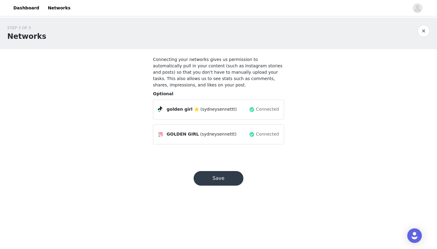
click at [218, 179] on button "Save" at bounding box center [219, 178] width 50 height 15
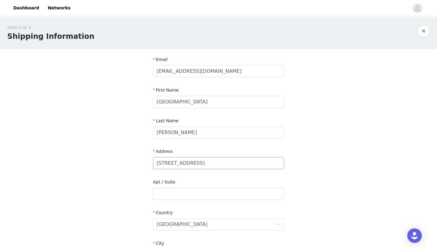
scroll to position [58, 0]
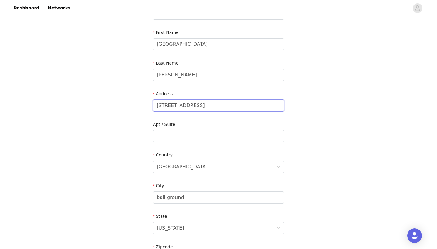
drag, startPoint x: 209, startPoint y: 107, endPoint x: 124, endPoint y: 96, distance: 86.1
click at [121, 97] on div "STEP 4 OF 5 Shipping Information Email [EMAIL_ADDRESS][DOMAIN_NAME] First Name …" at bounding box center [218, 136] width 437 height 353
type input "135 parkside close"
drag, startPoint x: 189, startPoint y: 200, endPoint x: 139, endPoint y: 200, distance: 49.5
click at [139, 200] on div "STEP 4 OF 5 Shipping Information Email [EMAIL_ADDRESS][DOMAIN_NAME] First Name …" at bounding box center [218, 136] width 437 height 353
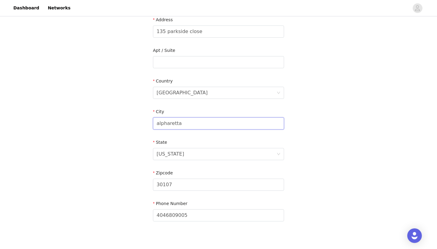
scroll to position [165, 0]
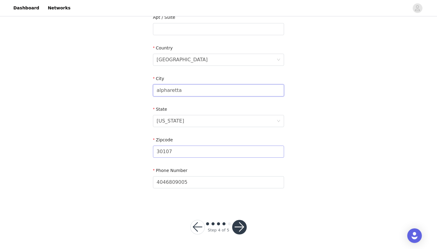
type input "alpharetta"
drag, startPoint x: 179, startPoint y: 152, endPoint x: 164, endPoint y: 151, distance: 14.7
click at [164, 151] on input "30107" at bounding box center [218, 152] width 131 height 12
type input "30022"
click at [238, 228] on button "button" at bounding box center [239, 227] width 15 height 15
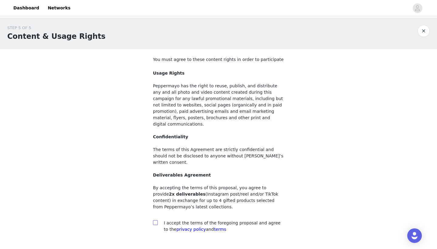
click at [155, 220] on input "checkbox" at bounding box center [155, 222] width 4 height 4
checkbox input "true"
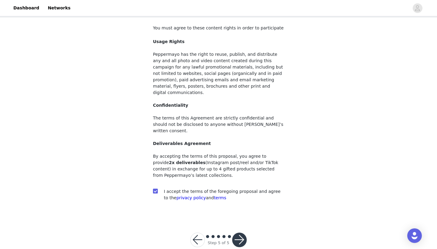
click at [238, 233] on button "button" at bounding box center [239, 240] width 15 height 15
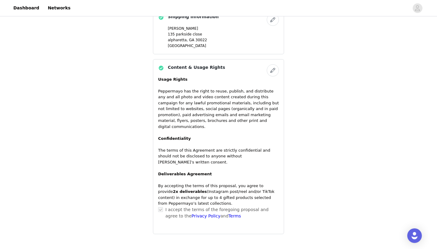
scroll to position [511, 0]
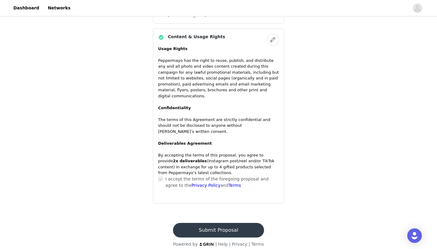
click at [210, 223] on button "Submit Proposal" at bounding box center [218, 230] width 91 height 15
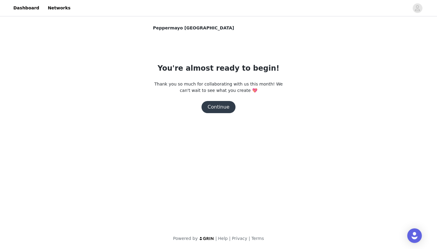
scroll to position [0, 0]
click at [215, 108] on button "Continue" at bounding box center [219, 107] width 34 height 12
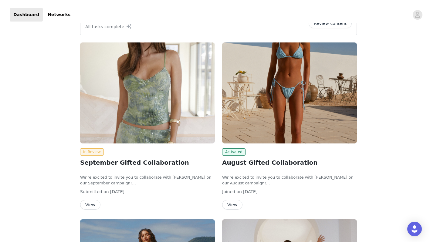
scroll to position [17, 0]
